Goal: Task Accomplishment & Management: Manage account settings

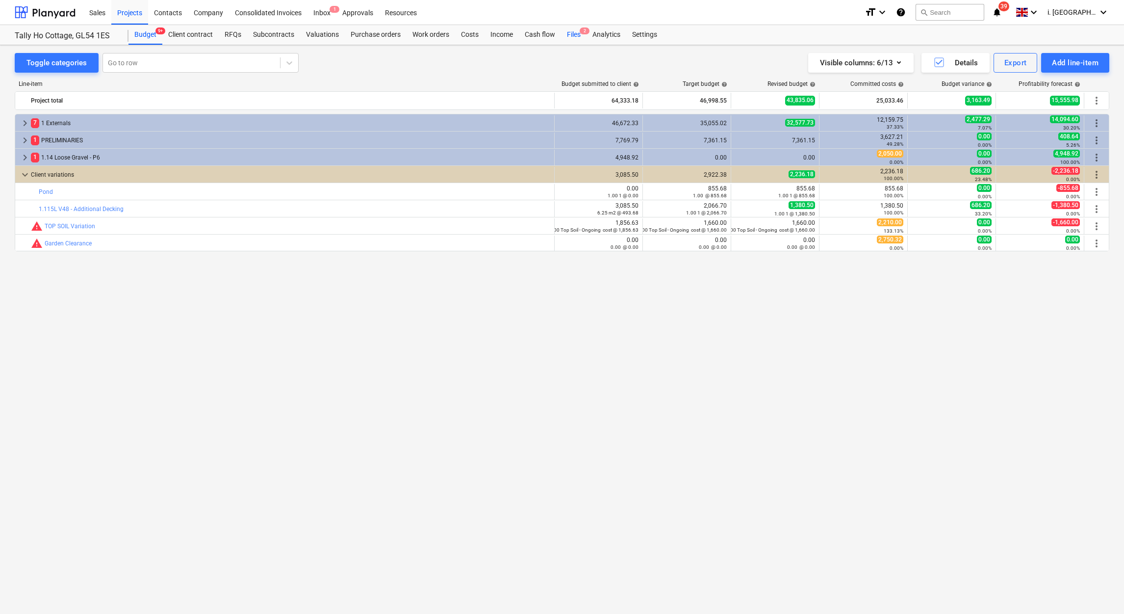
click at [561, 38] on div "Files 2" at bounding box center [574, 35] width 26 height 20
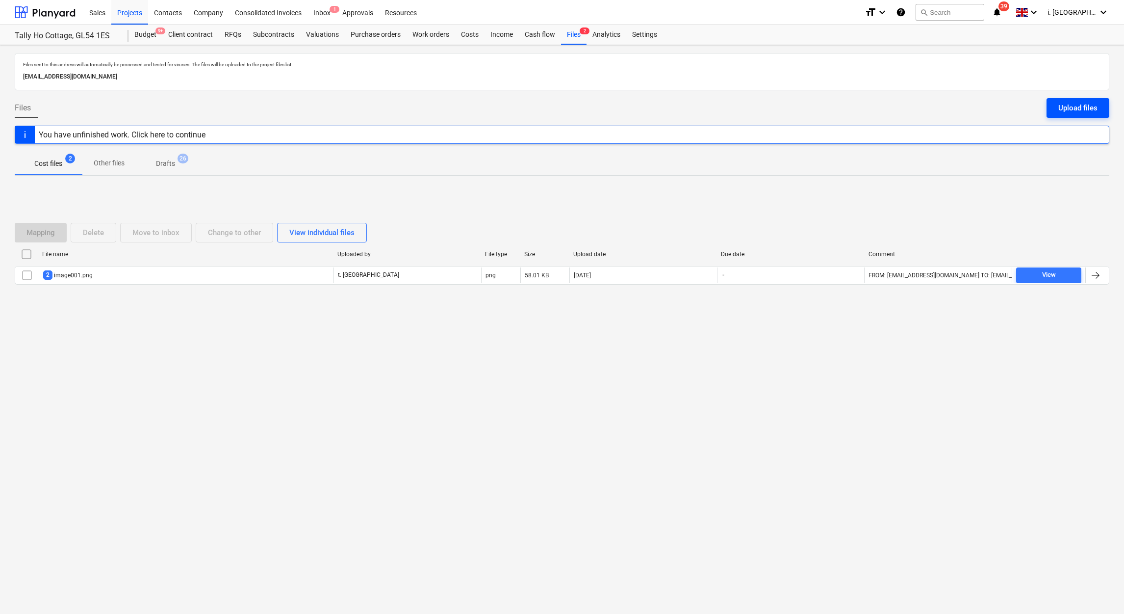
click at [1088, 105] on div "Upload files" at bounding box center [1078, 108] width 39 height 13
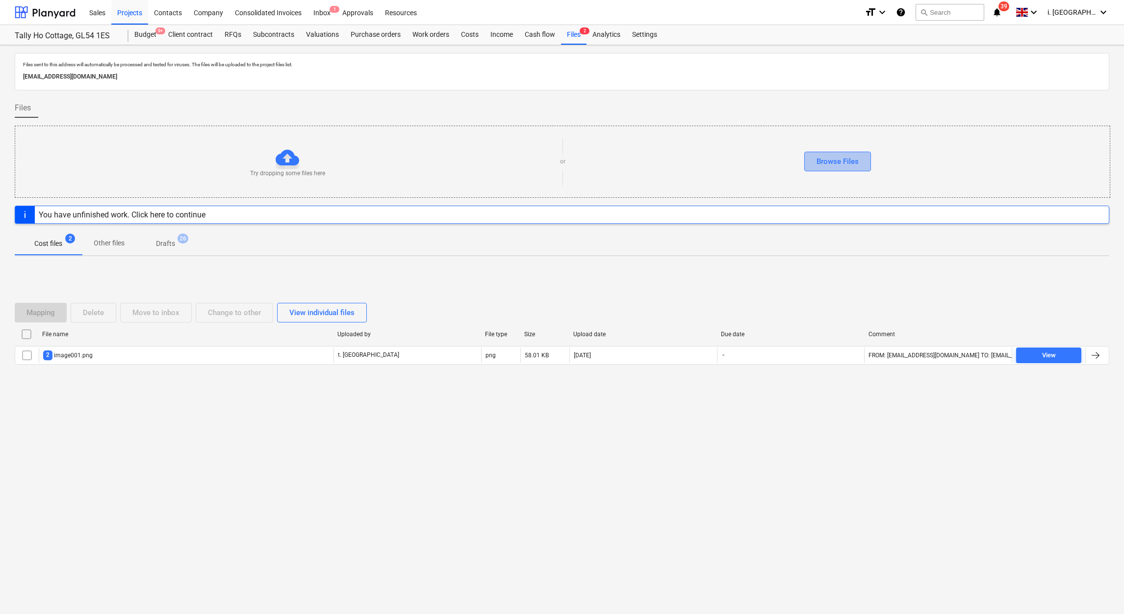
click at [829, 165] on div "Browse Files" at bounding box center [838, 161] width 42 height 13
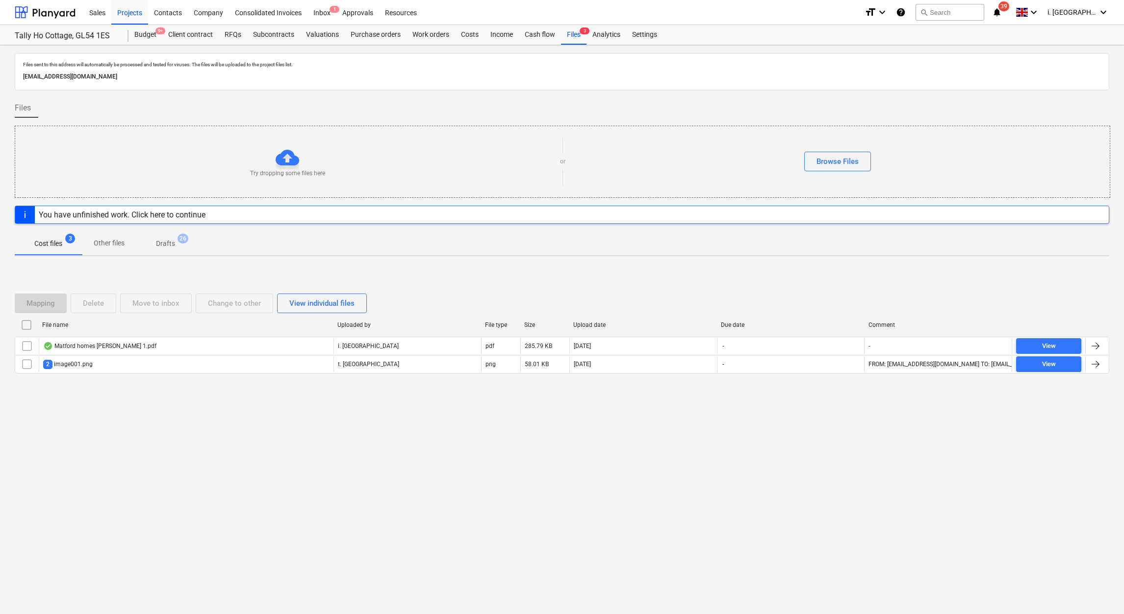
click at [184, 439] on div "Files sent to this address will automatically be processed and tested for virus…" at bounding box center [562, 329] width 1124 height 569
click at [192, 14] on div "Company" at bounding box center [208, 12] width 41 height 25
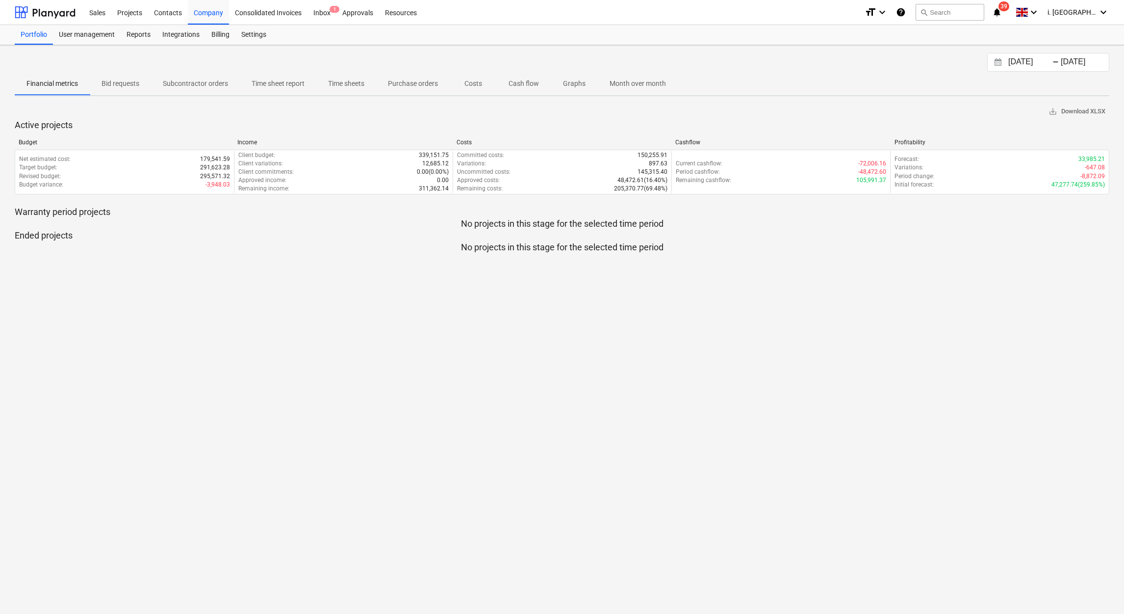
click at [220, 87] on p "Subcontractor orders" at bounding box center [195, 83] width 65 height 10
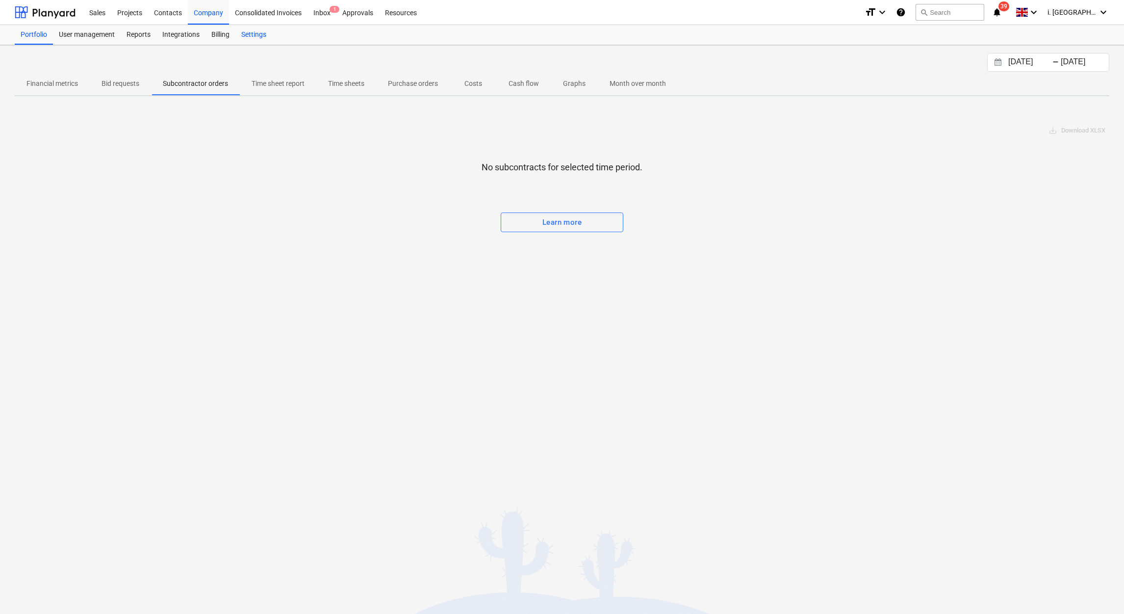
click at [248, 38] on div "Settings" at bounding box center [253, 35] width 37 height 20
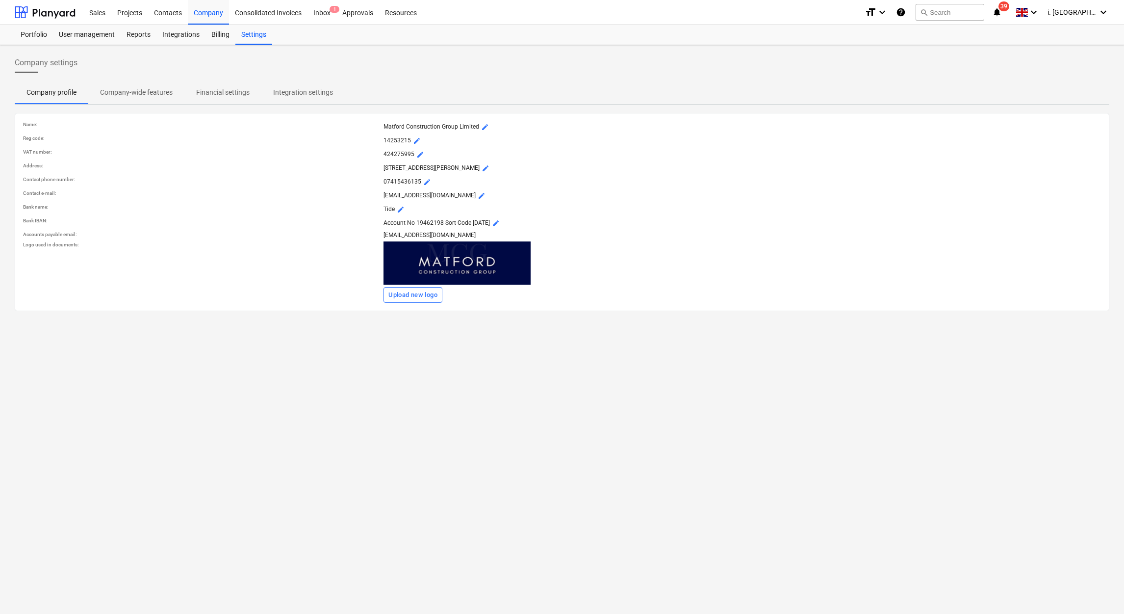
click at [141, 93] on p "Company-wide features" at bounding box center [136, 92] width 73 height 10
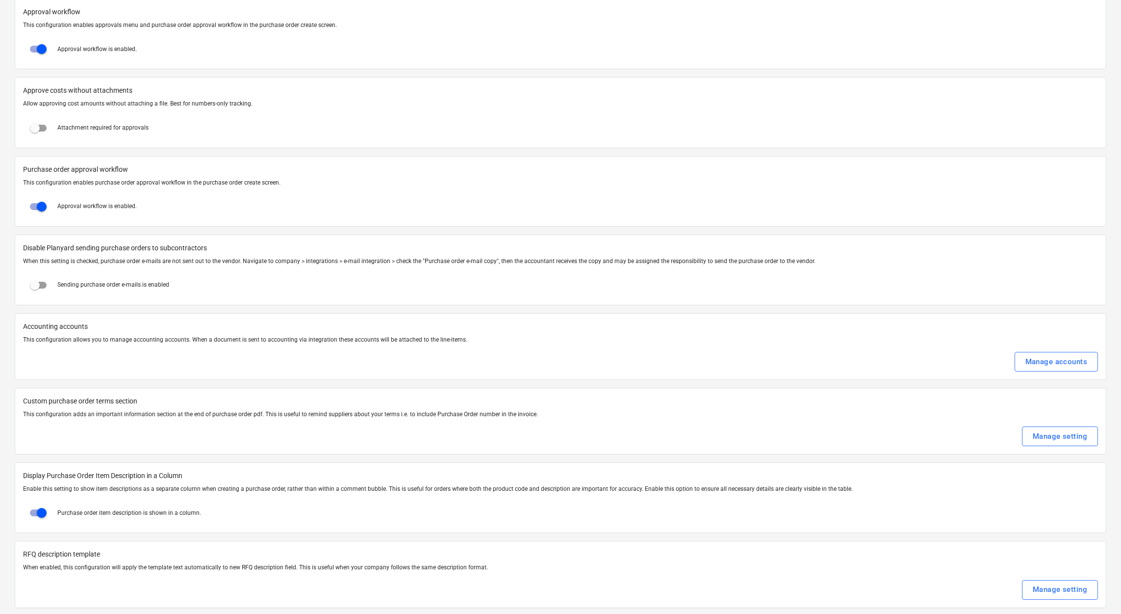
scroll to position [1054, 0]
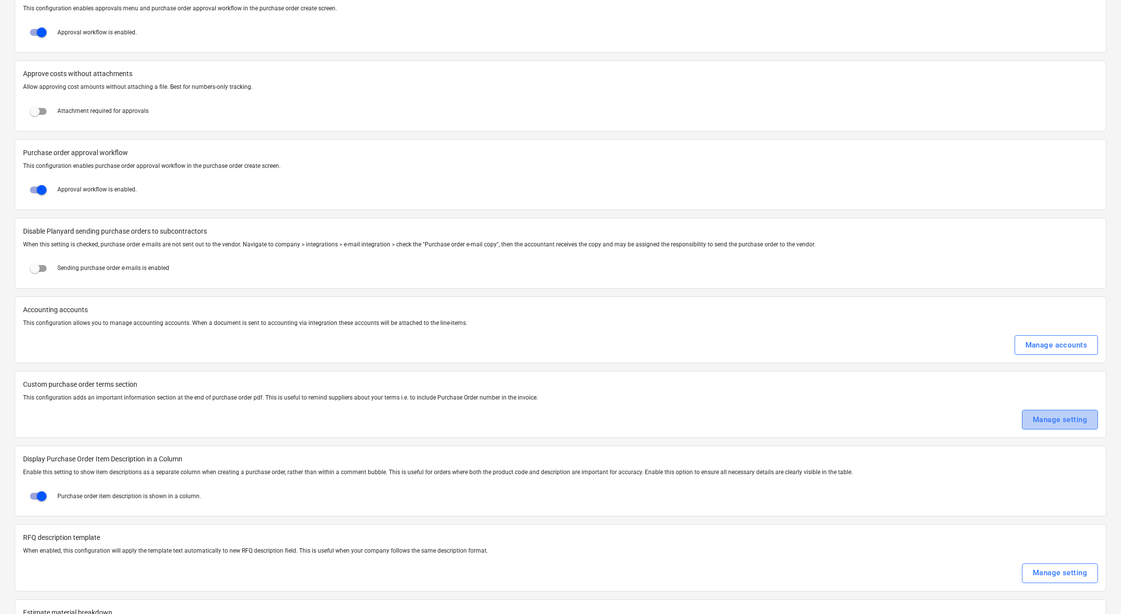
click at [1052, 420] on div "Manage setting" at bounding box center [1060, 419] width 54 height 13
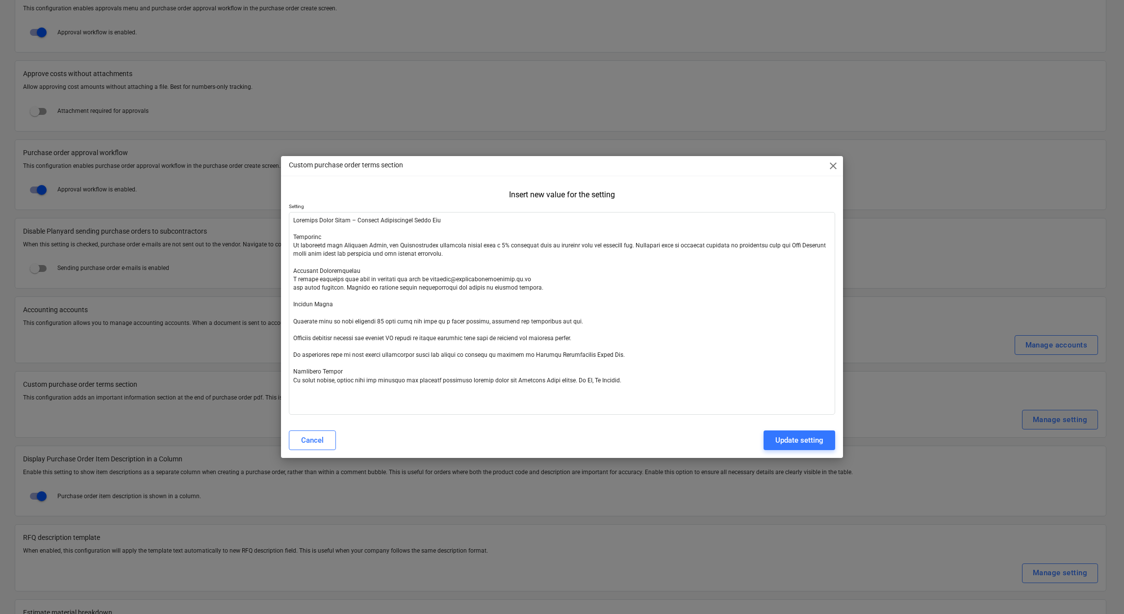
type textarea "x"
click at [661, 390] on textarea at bounding box center [562, 313] width 546 height 203
type textarea "Purchase Order Terms – Matford Construction Group Ltd Retention By accepting th…"
type textarea "x"
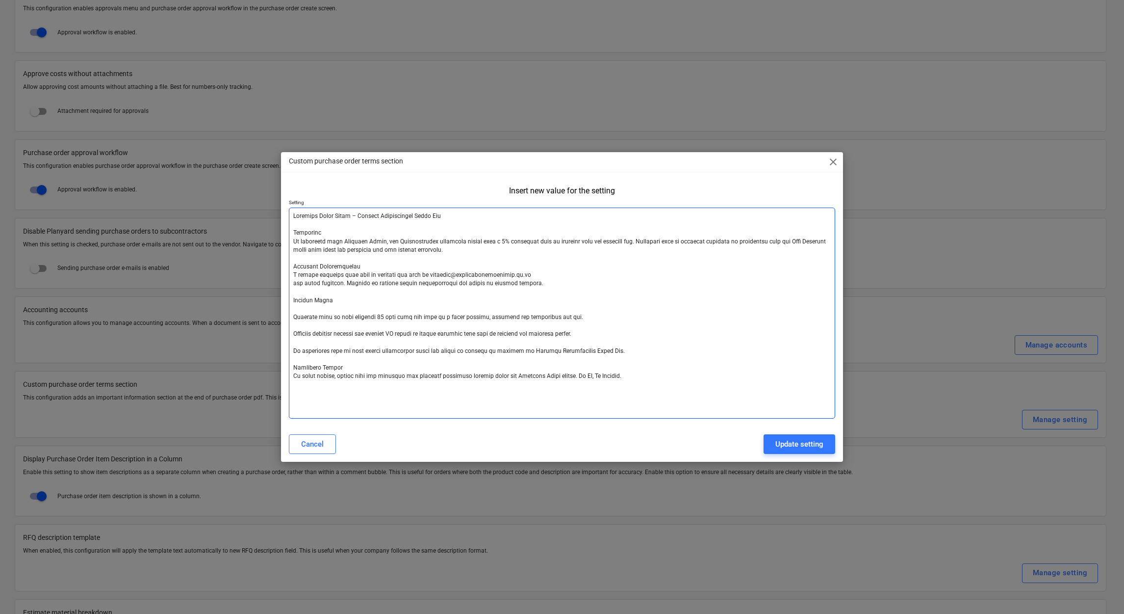
click at [470, 248] on textarea at bounding box center [562, 312] width 546 height 211
click at [623, 388] on textarea at bounding box center [562, 312] width 546 height 211
paste textarea "Construction Industry Scheme (CIS) Deductions The Subcontractor acknowledges th…"
type textarea "Purchase Order Terms – Matford Construction Group Ltd Retention By accepting th…"
type textarea "x"
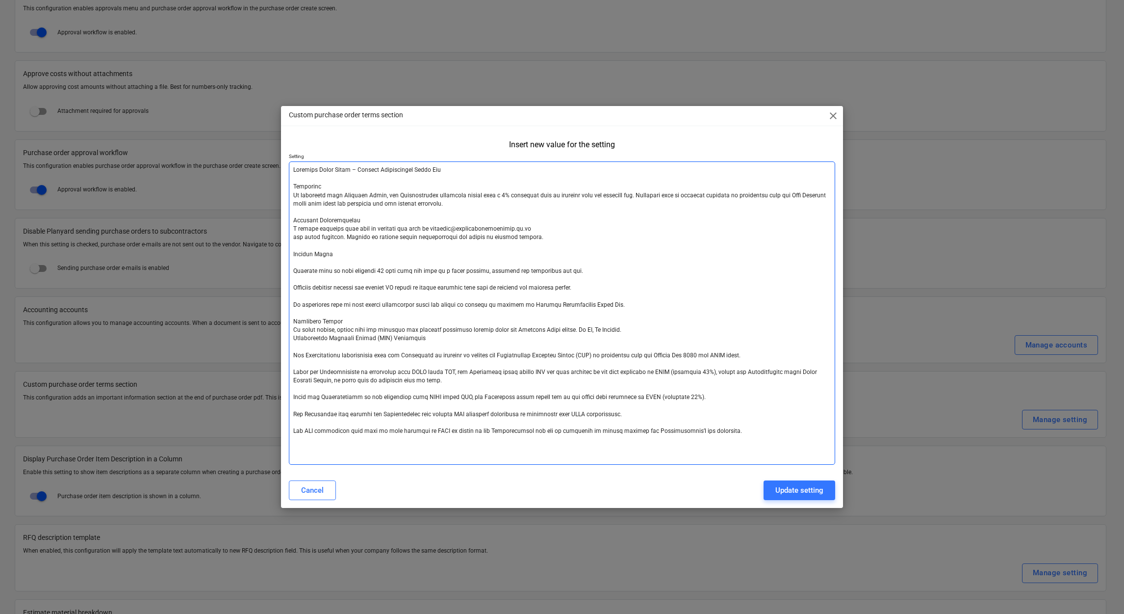
click at [372, 324] on textarea at bounding box center [562, 312] width 546 height 303
click at [657, 333] on textarea at bounding box center [562, 312] width 546 height 303
type textarea "Purchase Order Terms – Matford Construction Group Ltd Retention By accepting th…"
type textarea "x"
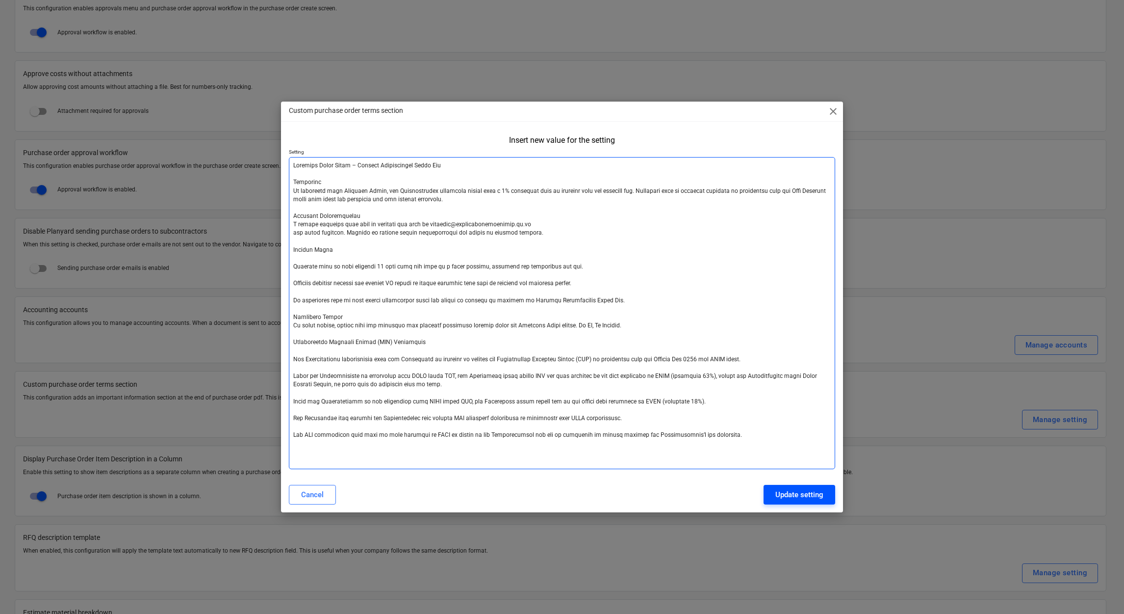
type textarea "Purchase Order Terms – Matford Construction Group Ltd Retention By accepting th…"
click at [785, 490] on div "Update setting" at bounding box center [800, 494] width 48 height 13
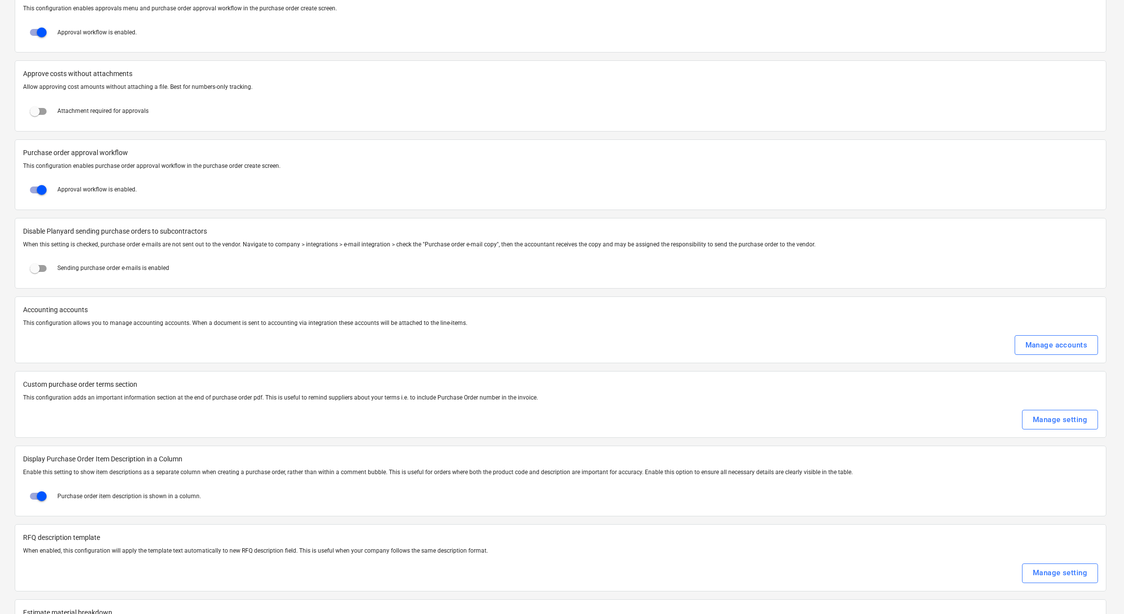
type textarea "x"
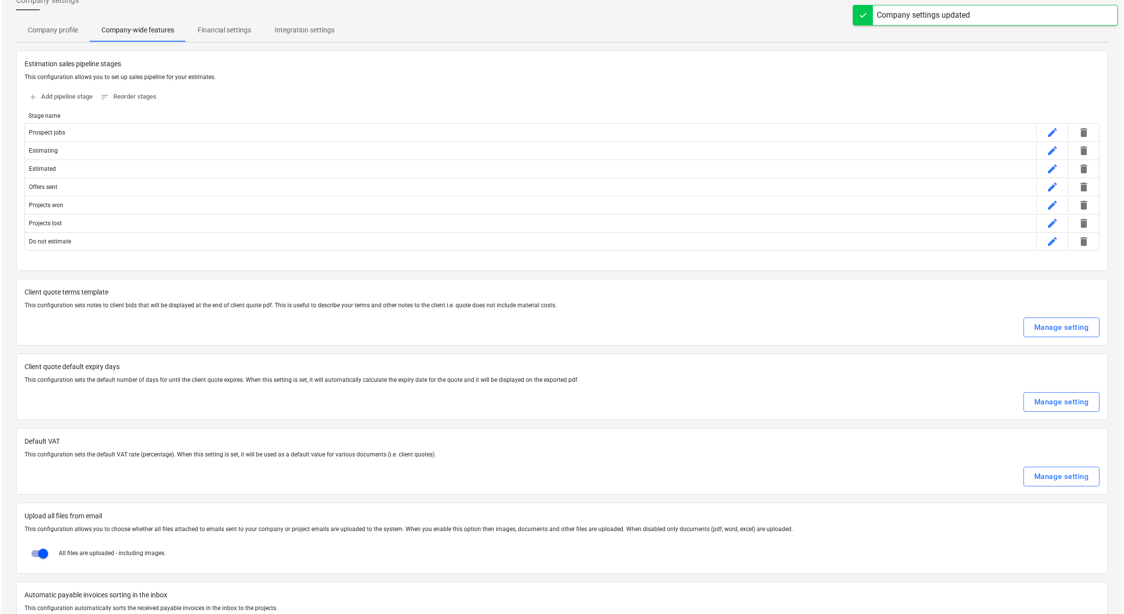
scroll to position [0, 0]
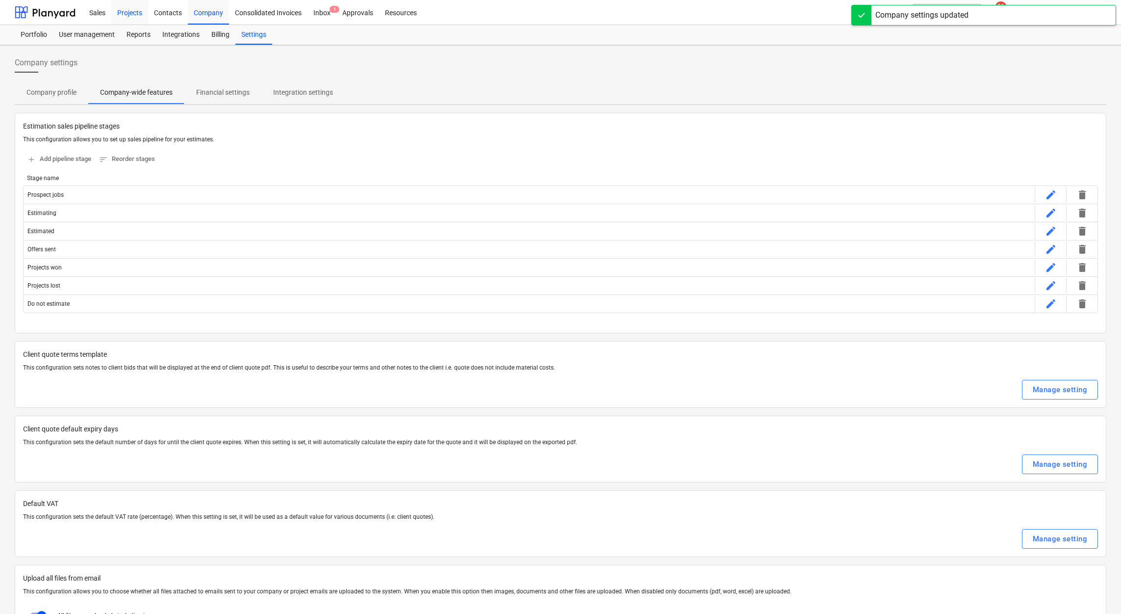
click at [139, 7] on div "Projects" at bounding box center [129, 12] width 37 height 25
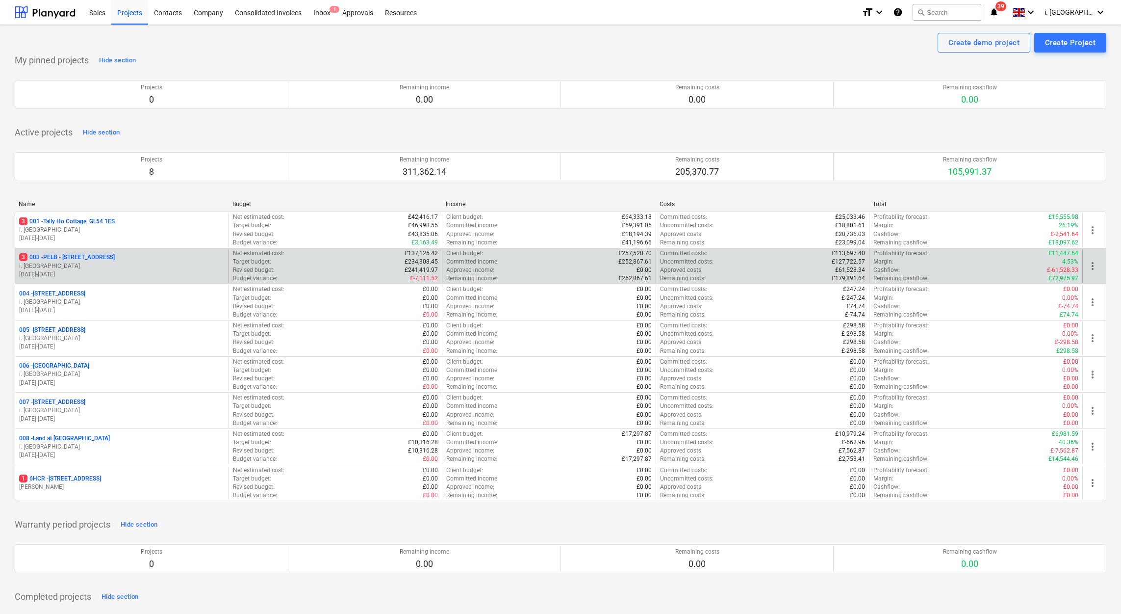
click at [182, 271] on p "01.09.2025 - 31.10.2025" at bounding box center [122, 274] width 206 height 8
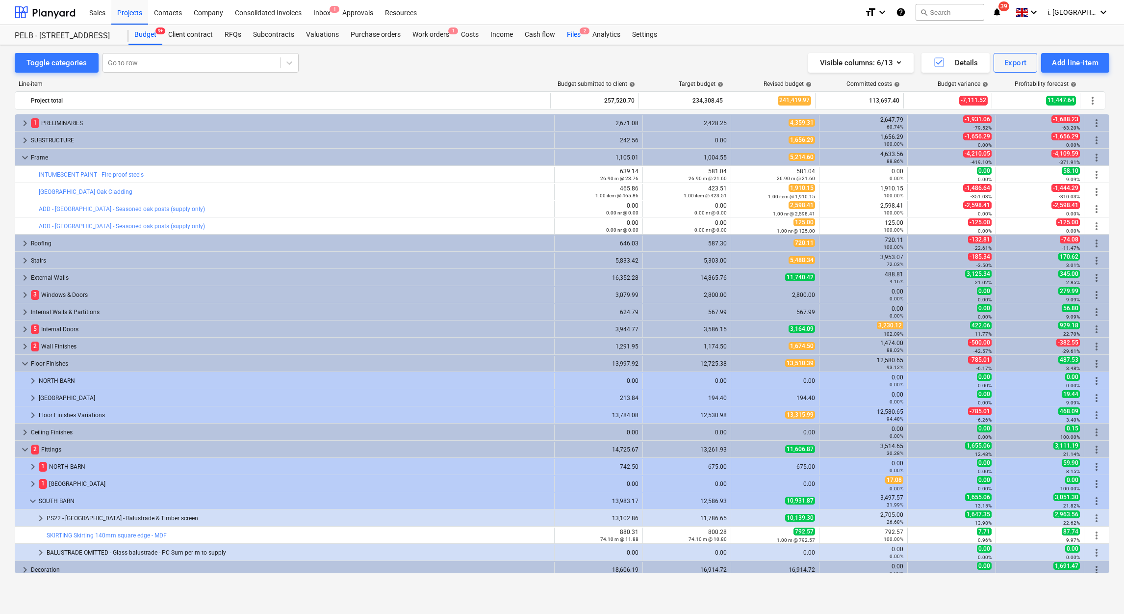
click at [564, 34] on div "Files 2" at bounding box center [574, 35] width 26 height 20
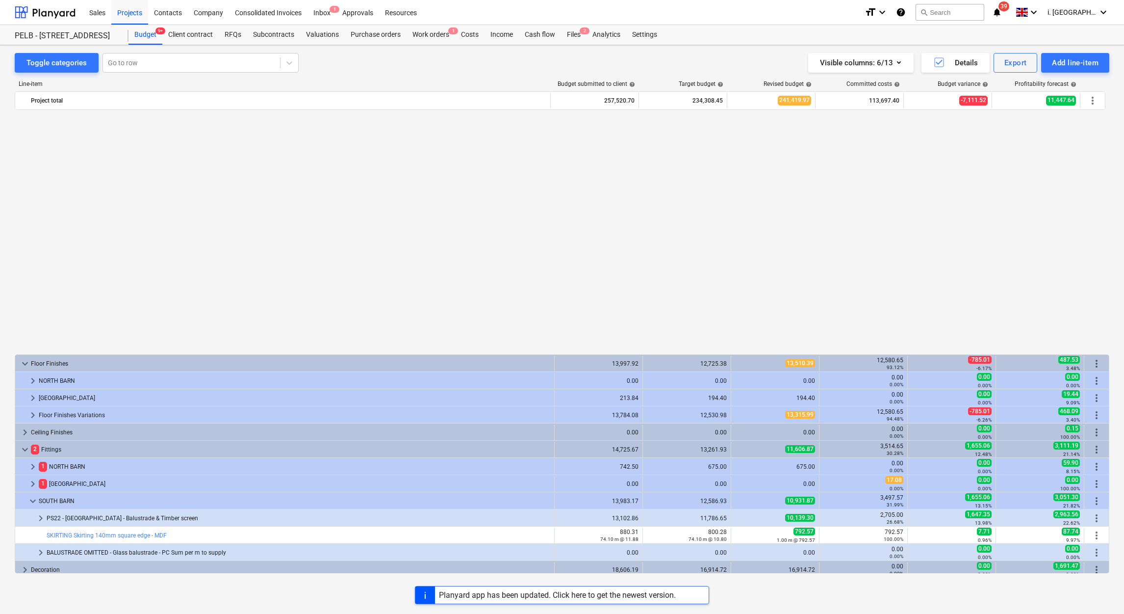
scroll to position [588, 0]
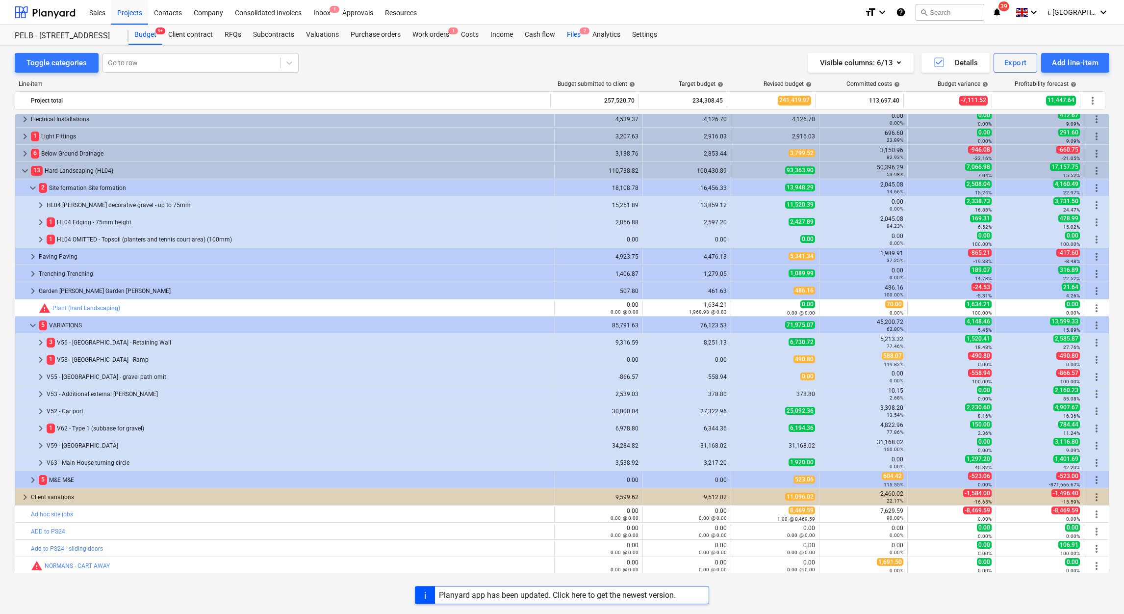
click at [573, 34] on div "Files 2" at bounding box center [574, 35] width 26 height 20
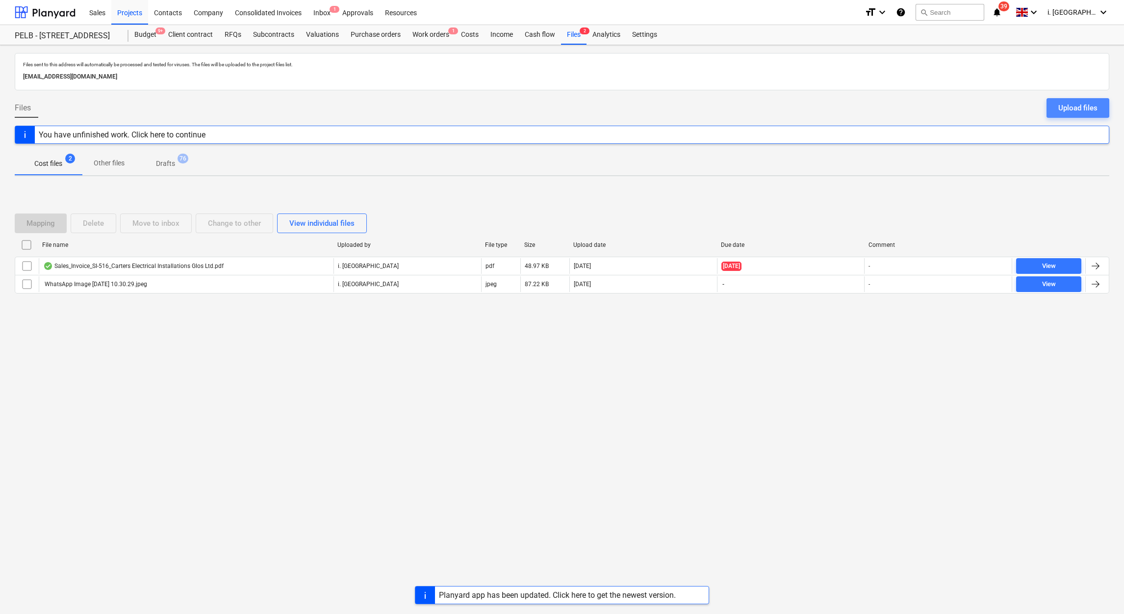
click at [1060, 112] on div "Upload files" at bounding box center [1078, 108] width 39 height 13
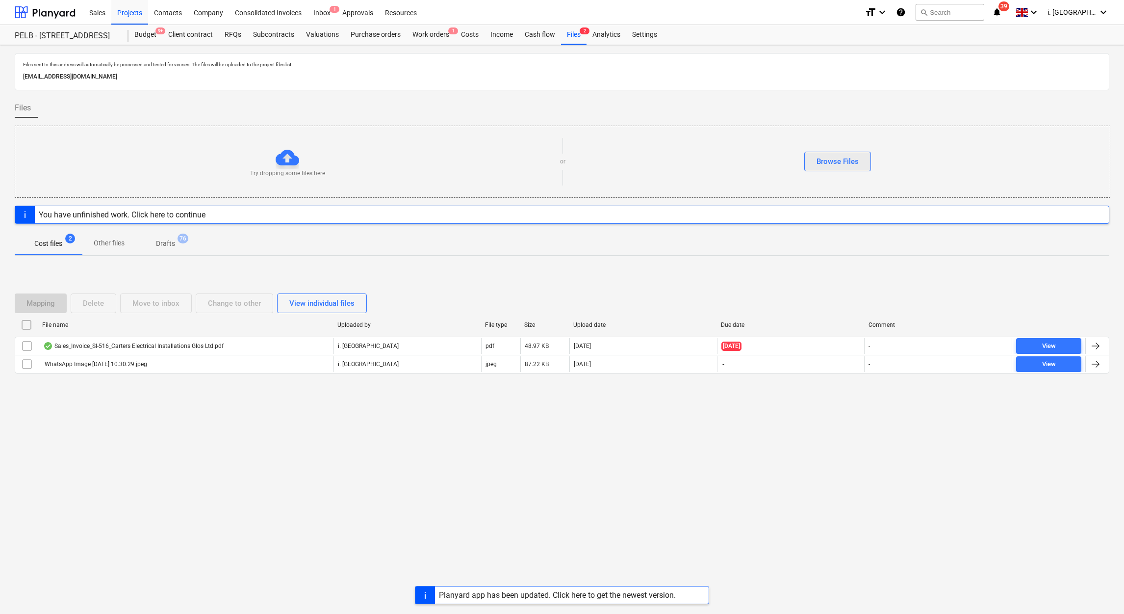
click at [824, 160] on div "Browse Files" at bounding box center [838, 161] width 42 height 13
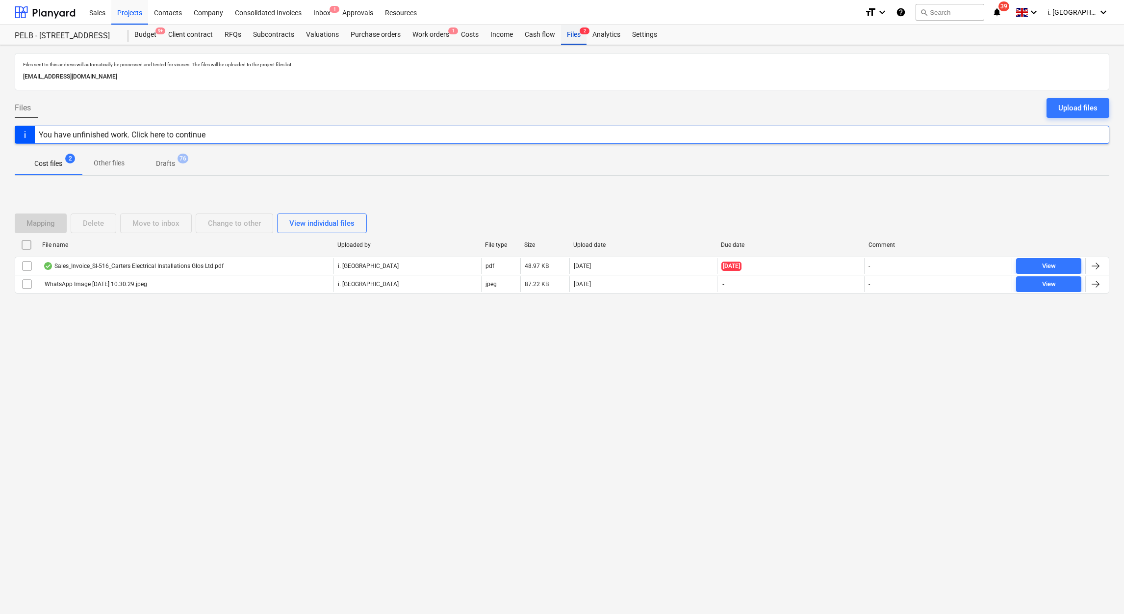
click at [571, 31] on div "Files 2" at bounding box center [574, 35] width 26 height 20
click at [1075, 107] on div "Upload files" at bounding box center [1078, 108] width 39 height 13
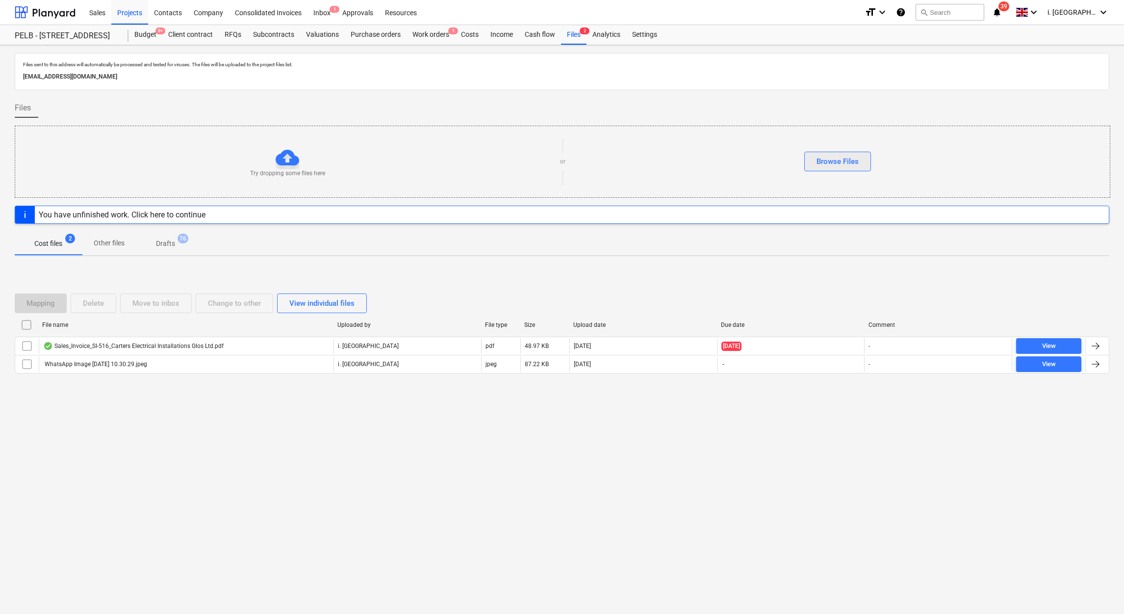
click at [863, 167] on button "Browse Files" at bounding box center [837, 162] width 67 height 20
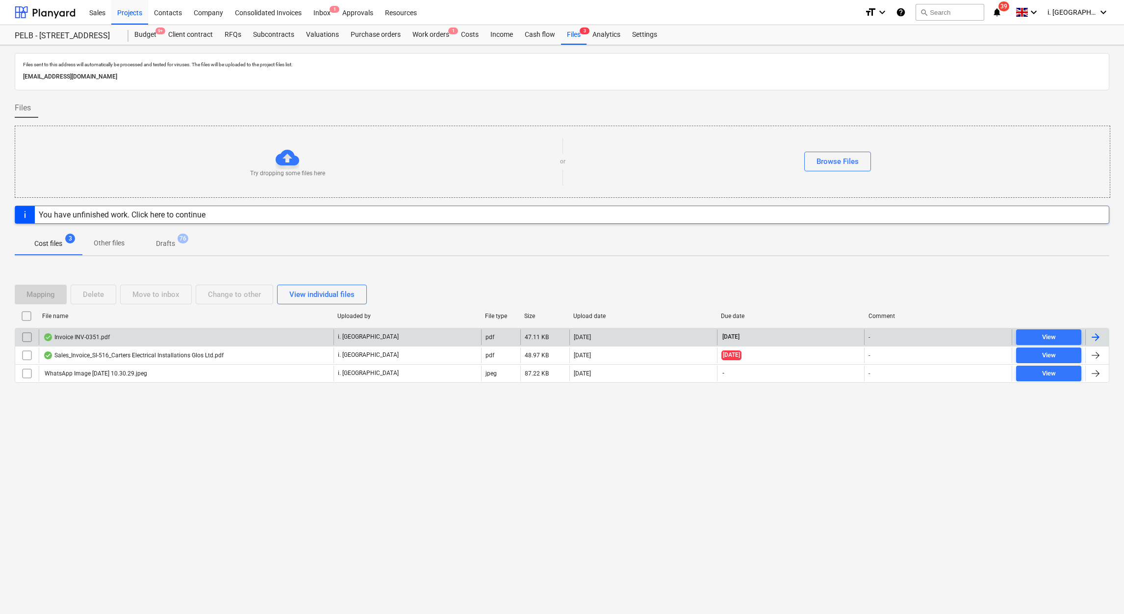
click at [97, 337] on div "Invoice INV-0351.pdf" at bounding box center [76, 337] width 67 height 8
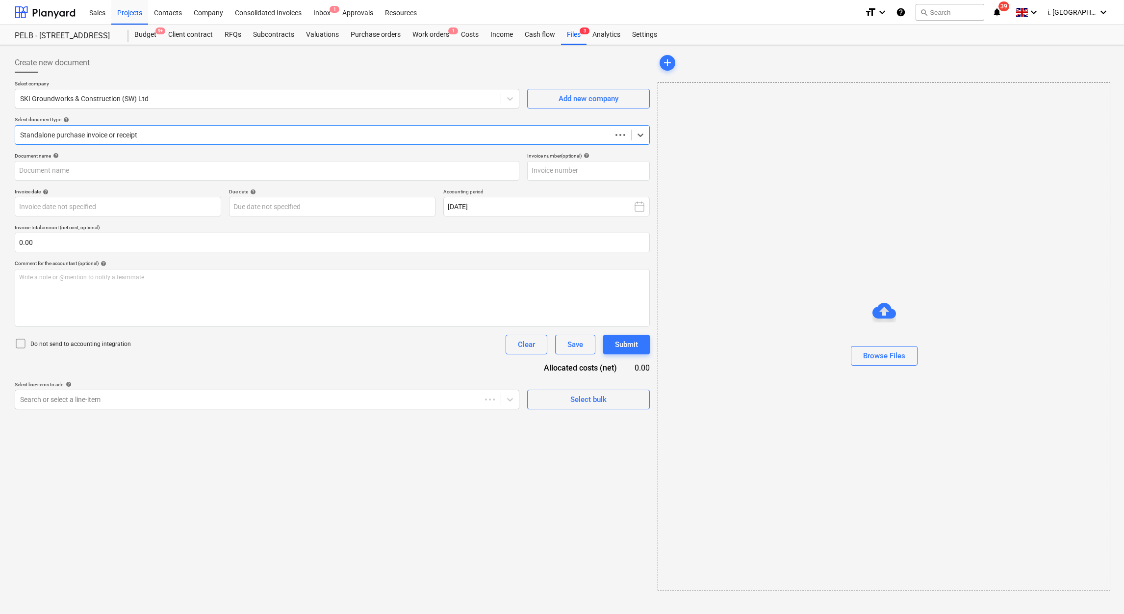
type input "INV-0351"
type input "31 Oct 2025"
